Goal: Transaction & Acquisition: Purchase product/service

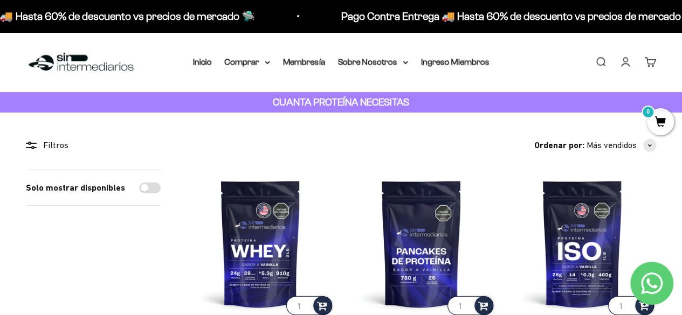
click at [625, 67] on link "Iniciar sesión" at bounding box center [625, 62] width 12 height 12
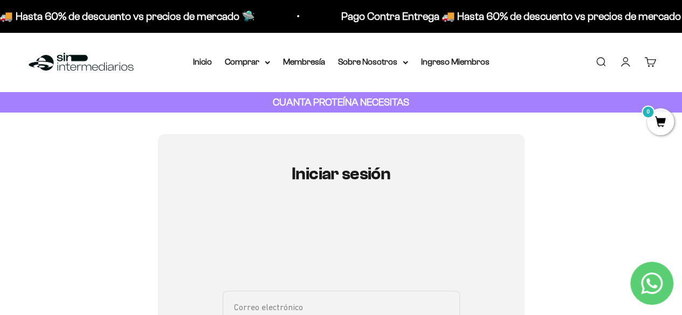
click at [261, 305] on input "Correo electrónico" at bounding box center [341, 307] width 237 height 32
type input "jhonalex6325@gmail.com"
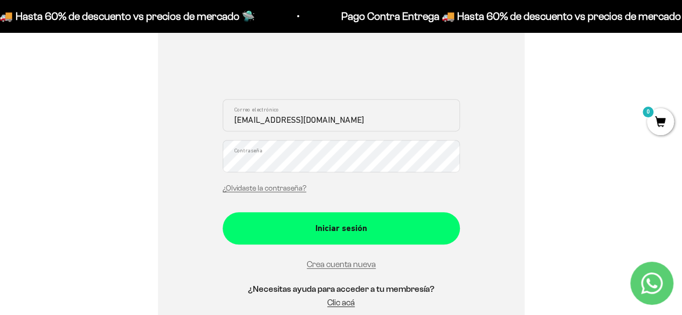
scroll to position [194, 0]
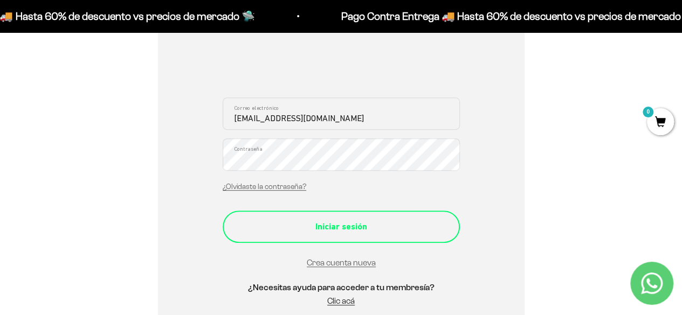
click at [350, 226] on div "Iniciar sesión" at bounding box center [341, 227] width 194 height 14
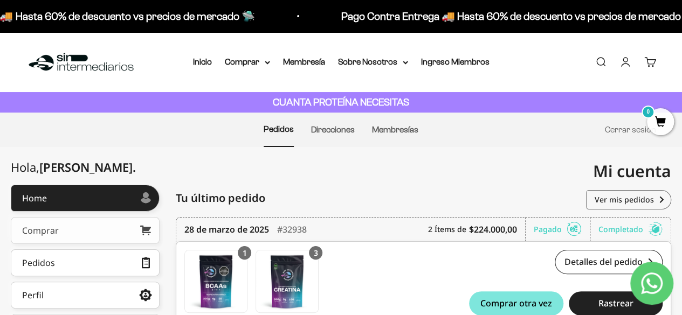
click at [61, 236] on link "Comprar" at bounding box center [85, 230] width 149 height 27
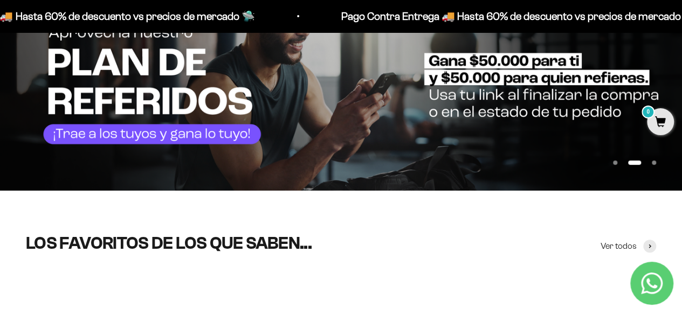
scroll to position [151, 0]
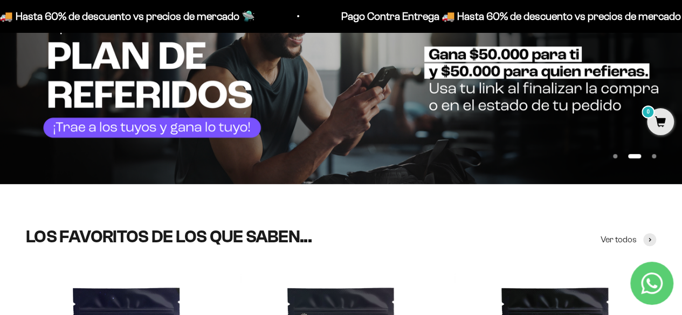
drag, startPoint x: 0, startPoint y: 0, endPoint x: 484, endPoint y: 151, distance: 506.6
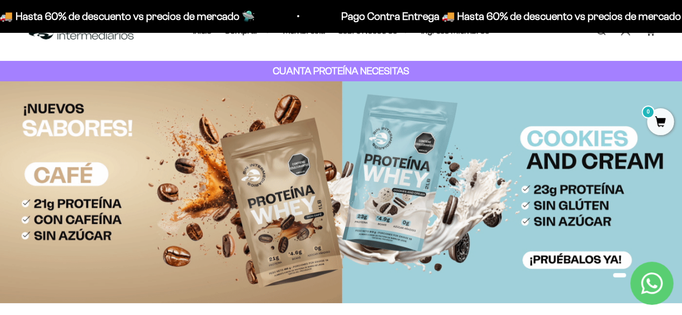
scroll to position [0, 0]
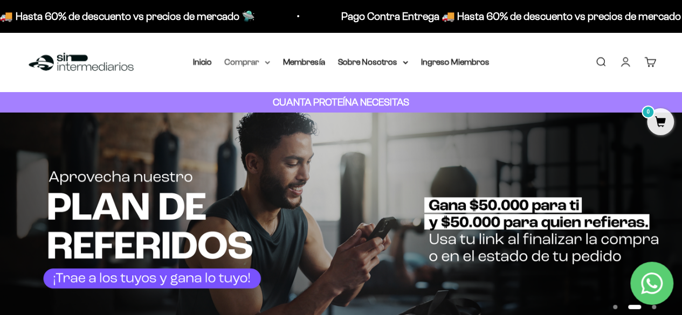
click at [266, 61] on icon at bounding box center [267, 62] width 4 height 2
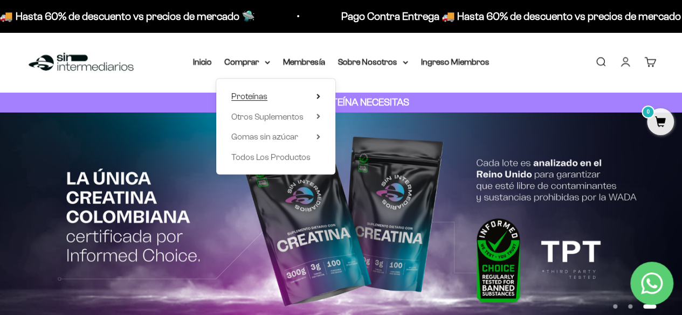
click at [258, 96] on span "Proteínas" at bounding box center [249, 96] width 36 height 9
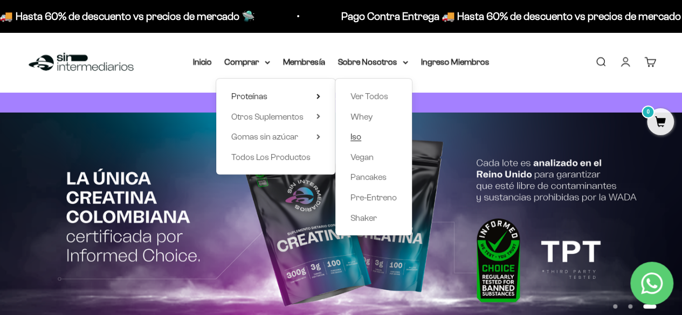
click at [356, 137] on span "Iso" at bounding box center [355, 136] width 11 height 9
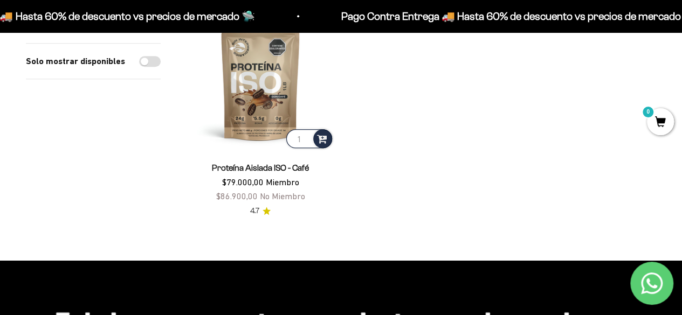
scroll to position [410, 0]
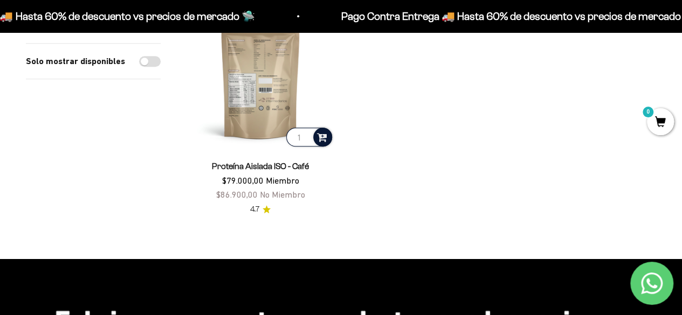
click at [320, 135] on span at bounding box center [322, 136] width 10 height 12
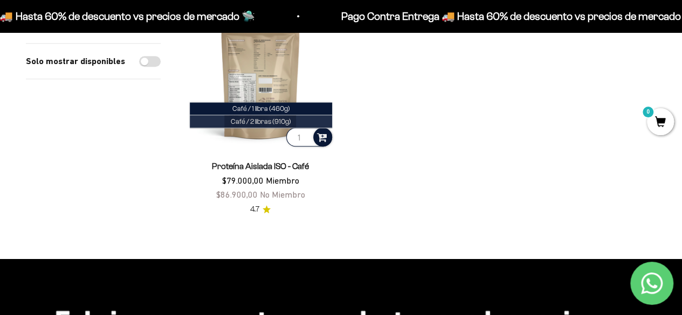
click at [275, 123] on span "Café / 2 libras (910g)" at bounding box center [261, 122] width 60 height 8
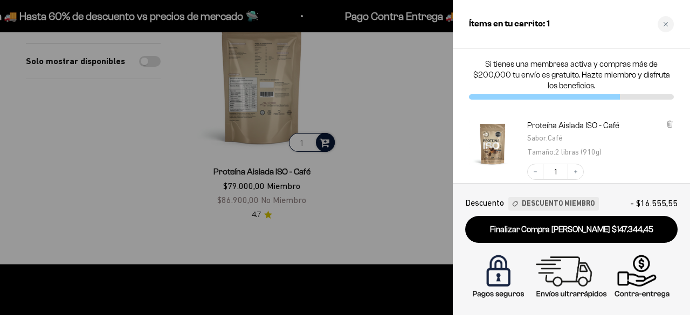
click at [427, 133] on div at bounding box center [345, 157] width 690 height 315
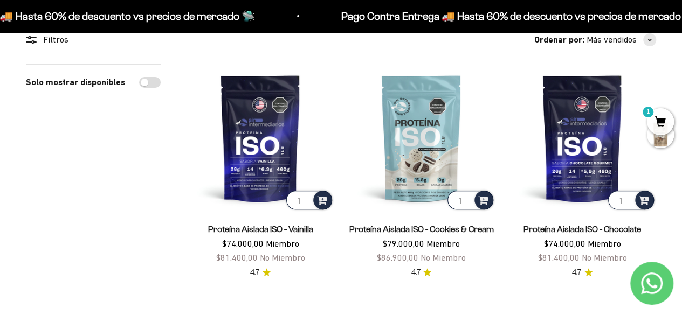
scroll to position [108, 0]
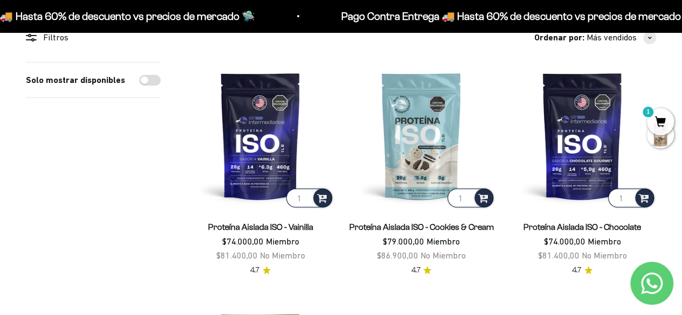
click at [663, 121] on span "1" at bounding box center [660, 121] width 27 height 27
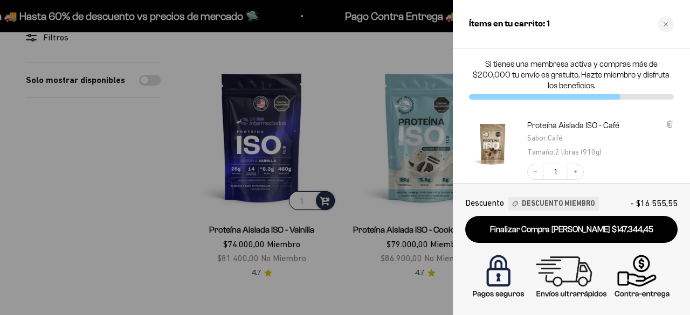
click at [663, 121] on div "Proteína Aislada ISO - Café Sabor : Café Tamaño : 2 libras (910g)" at bounding box center [600, 139] width 147 height 38
click at [333, 131] on div at bounding box center [345, 157] width 690 height 315
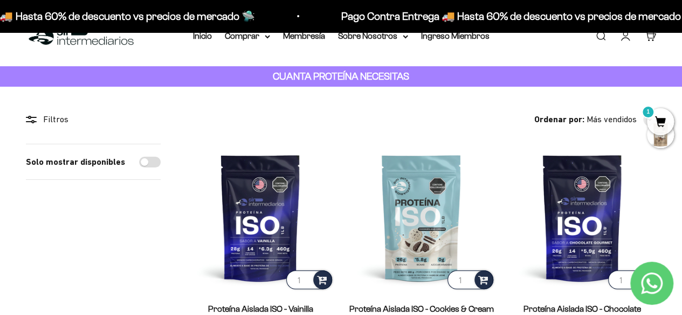
scroll to position [0, 0]
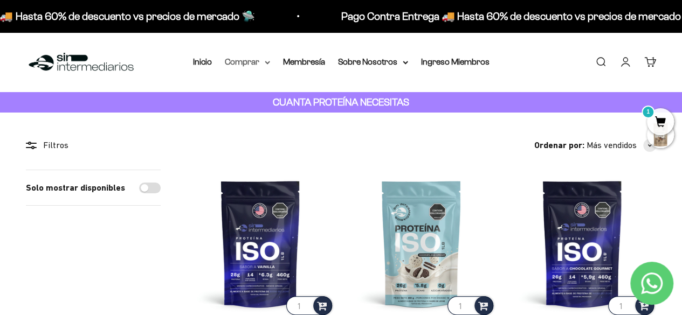
click at [266, 59] on summary "Comprar" at bounding box center [247, 62] width 45 height 14
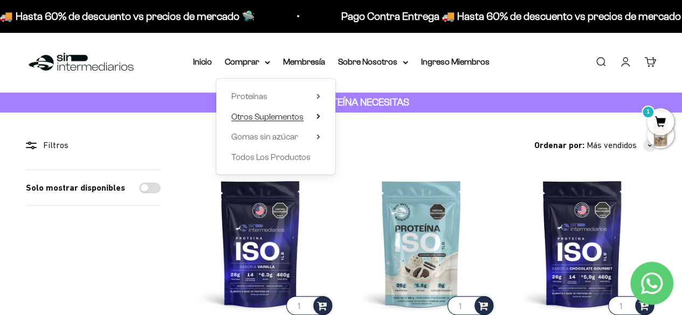
click at [278, 112] on span "Otros Suplementos" at bounding box center [267, 116] width 72 height 9
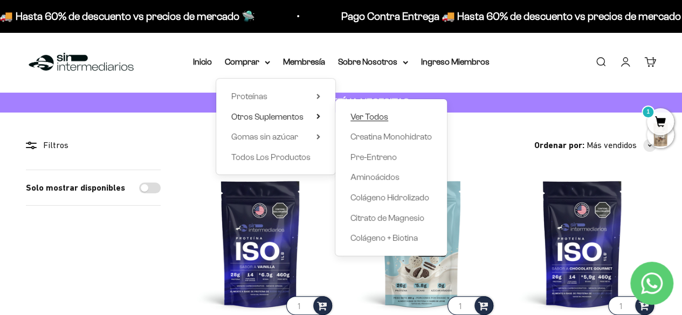
click at [381, 116] on span "Ver Todos" at bounding box center [369, 116] width 38 height 9
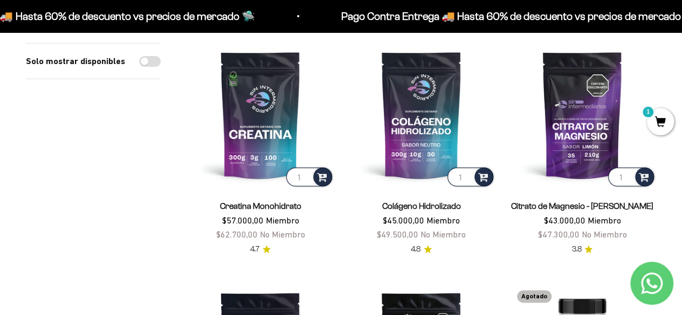
scroll to position [129, 0]
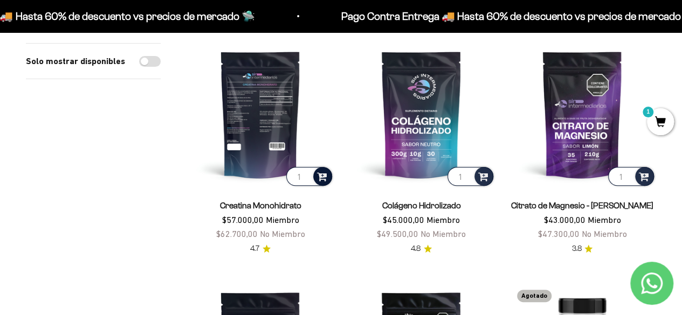
click at [322, 178] on span at bounding box center [322, 176] width 10 height 12
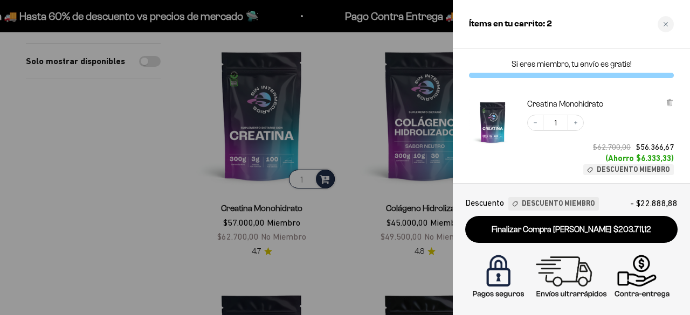
click at [353, 143] on div at bounding box center [345, 157] width 690 height 315
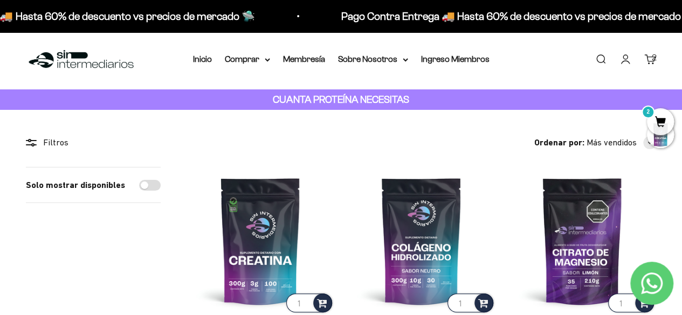
scroll to position [0, 0]
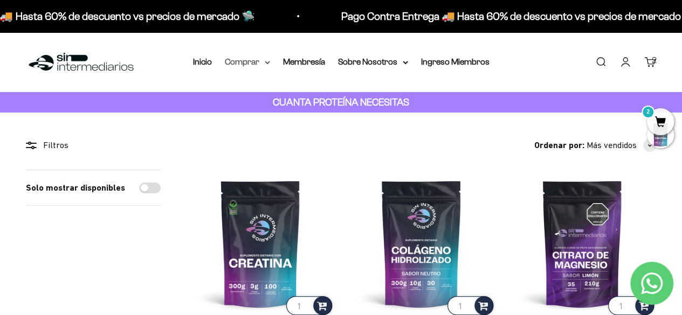
click at [259, 59] on summary "Comprar" at bounding box center [247, 62] width 45 height 14
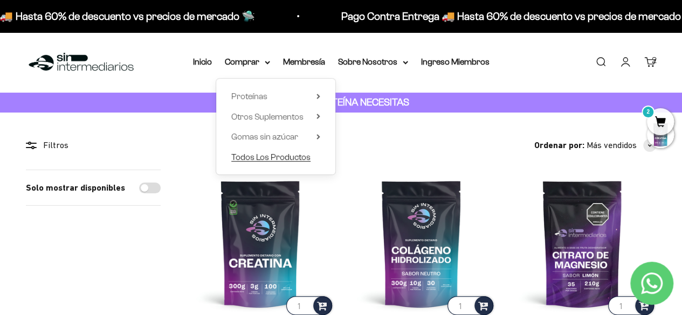
click at [302, 153] on span "Todos Los Productos" at bounding box center [270, 157] width 79 height 9
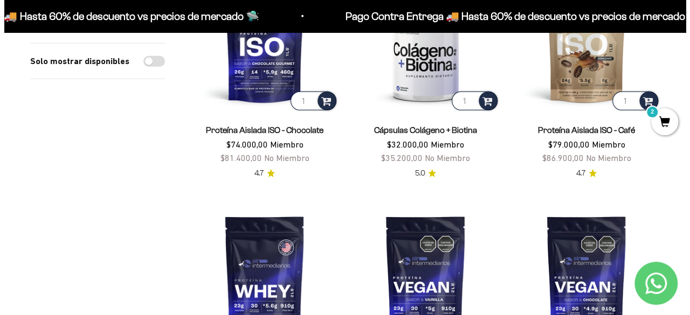
scroll to position [1574, 0]
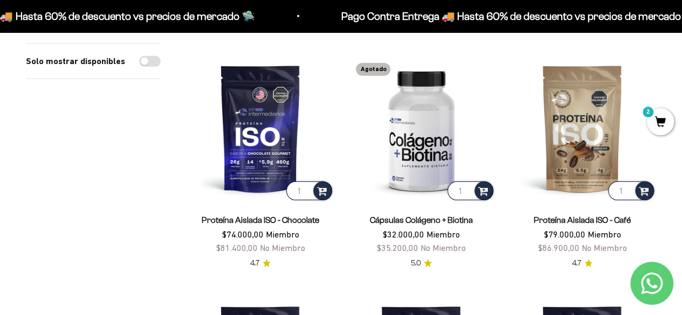
click at [659, 125] on span "2" at bounding box center [660, 121] width 27 height 27
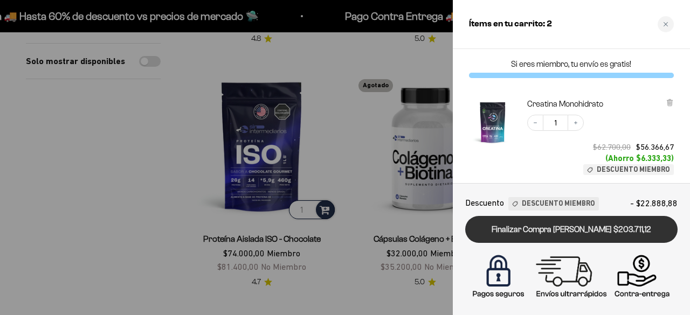
click at [582, 232] on link "Finalizar Compra [PERSON_NAME] $203.711,12" at bounding box center [571, 229] width 212 height 27
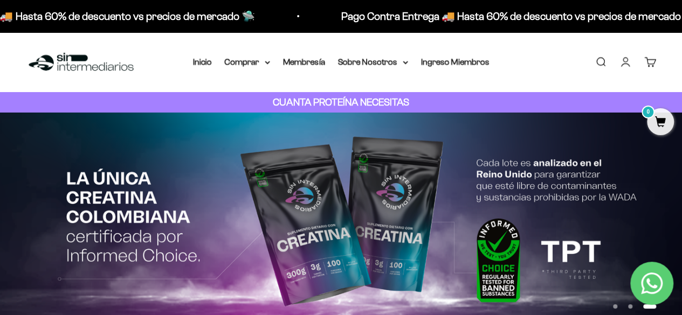
click at [625, 61] on link "Cuenta" at bounding box center [625, 62] width 12 height 12
